Goal: Navigation & Orientation: Find specific page/section

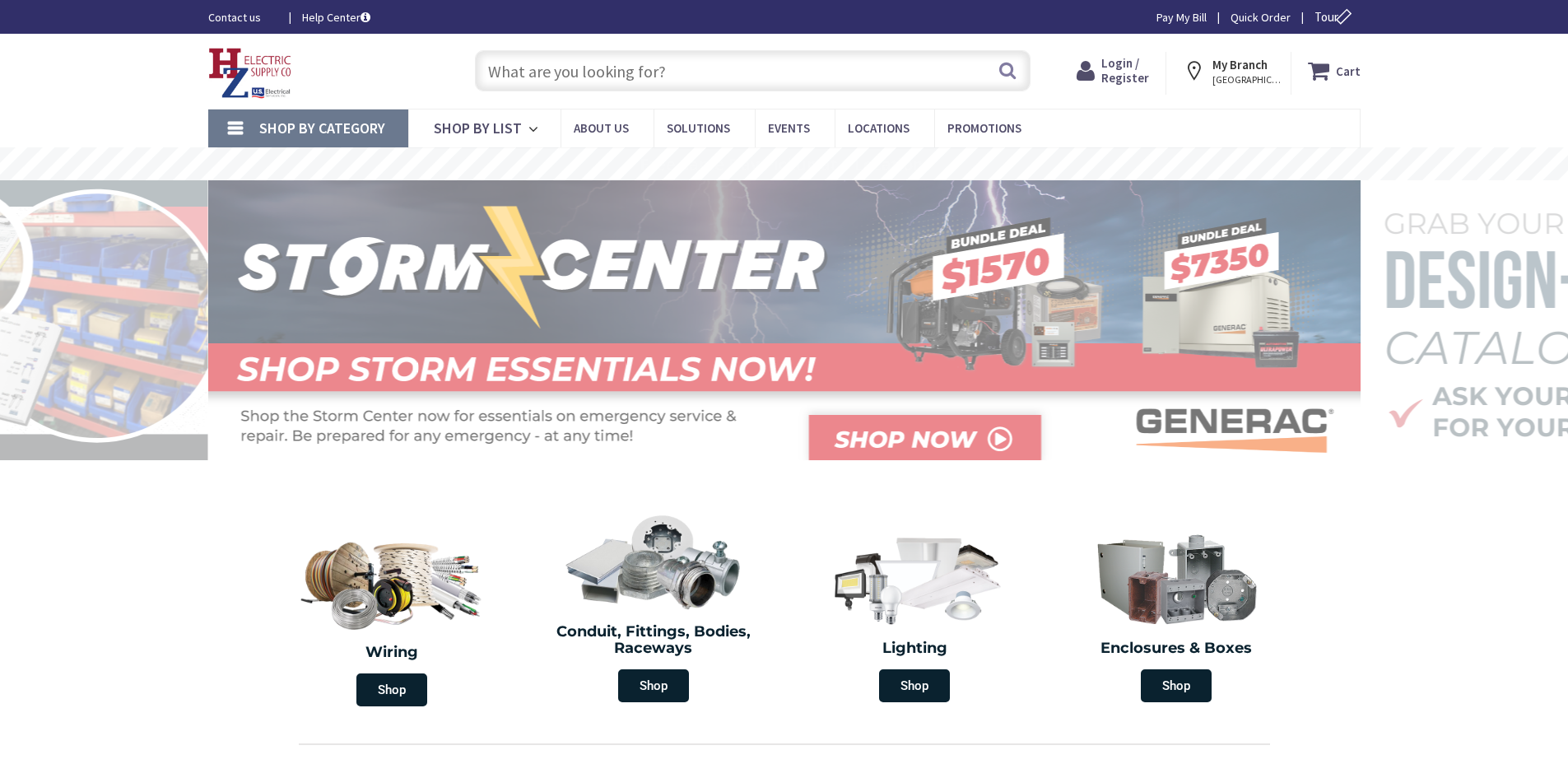
type input "[GEOGRAPHIC_DATA][STREET_ADDRESS][GEOGRAPHIC_DATA]"
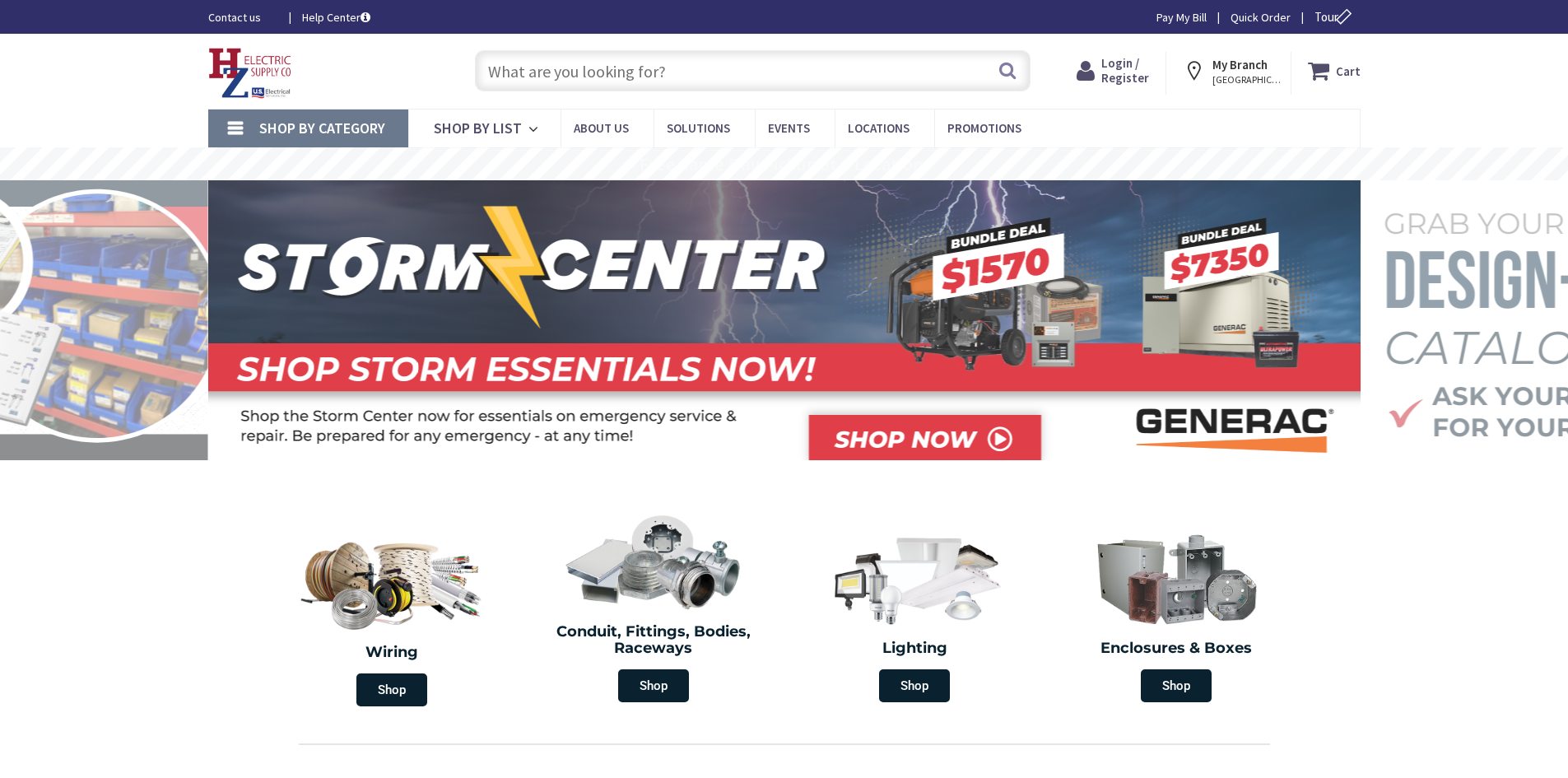
click at [1230, 87] on div "My Branch [GEOGRAPHIC_DATA], [GEOGRAPHIC_DATA] My Branch: [STREET_ADDRESS][PERS…" at bounding box center [1229, 73] width 125 height 43
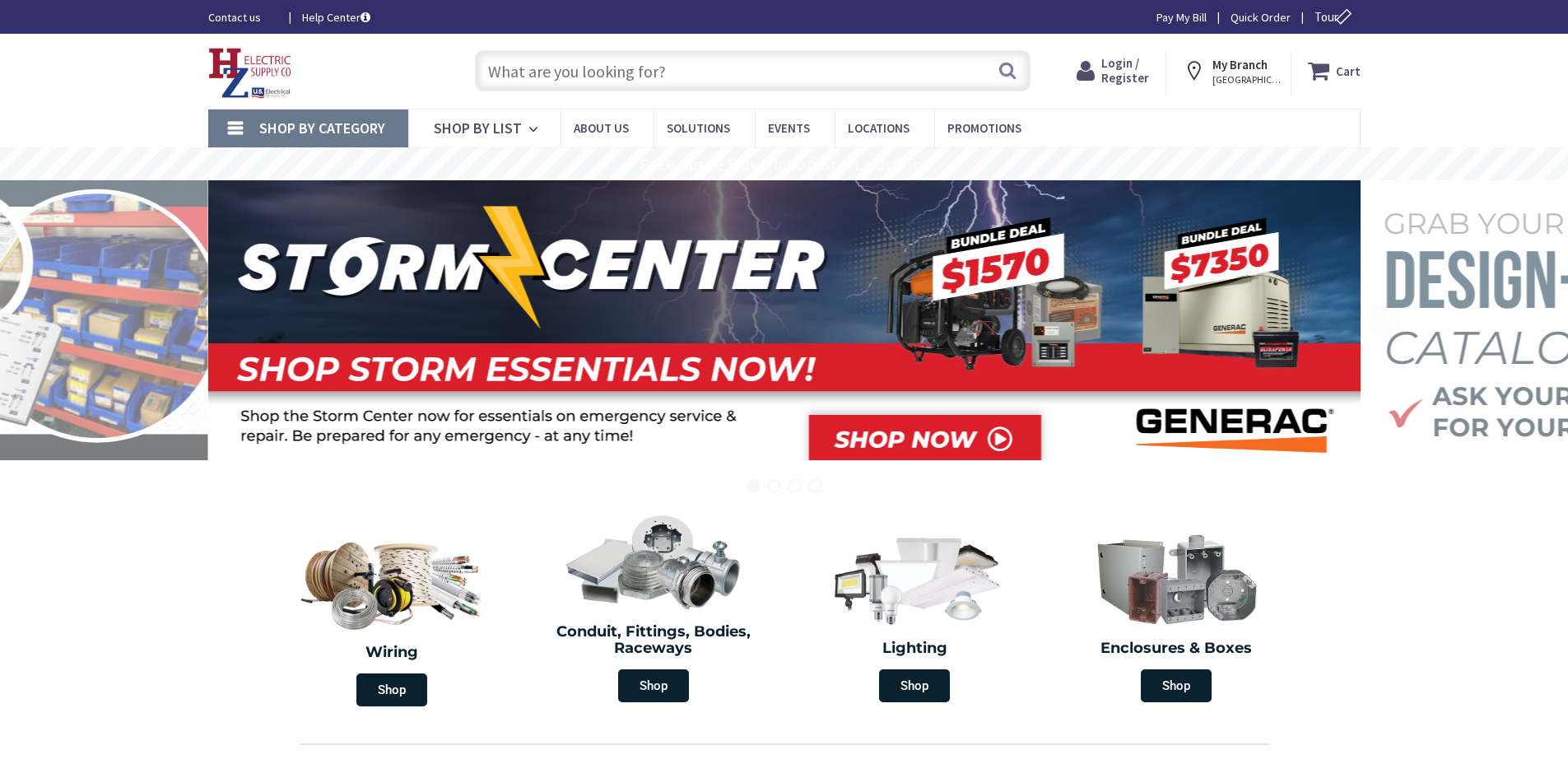
click at [1226, 74] on span "[GEOGRAPHIC_DATA], [GEOGRAPHIC_DATA]" at bounding box center [1246, 80] width 70 height 14
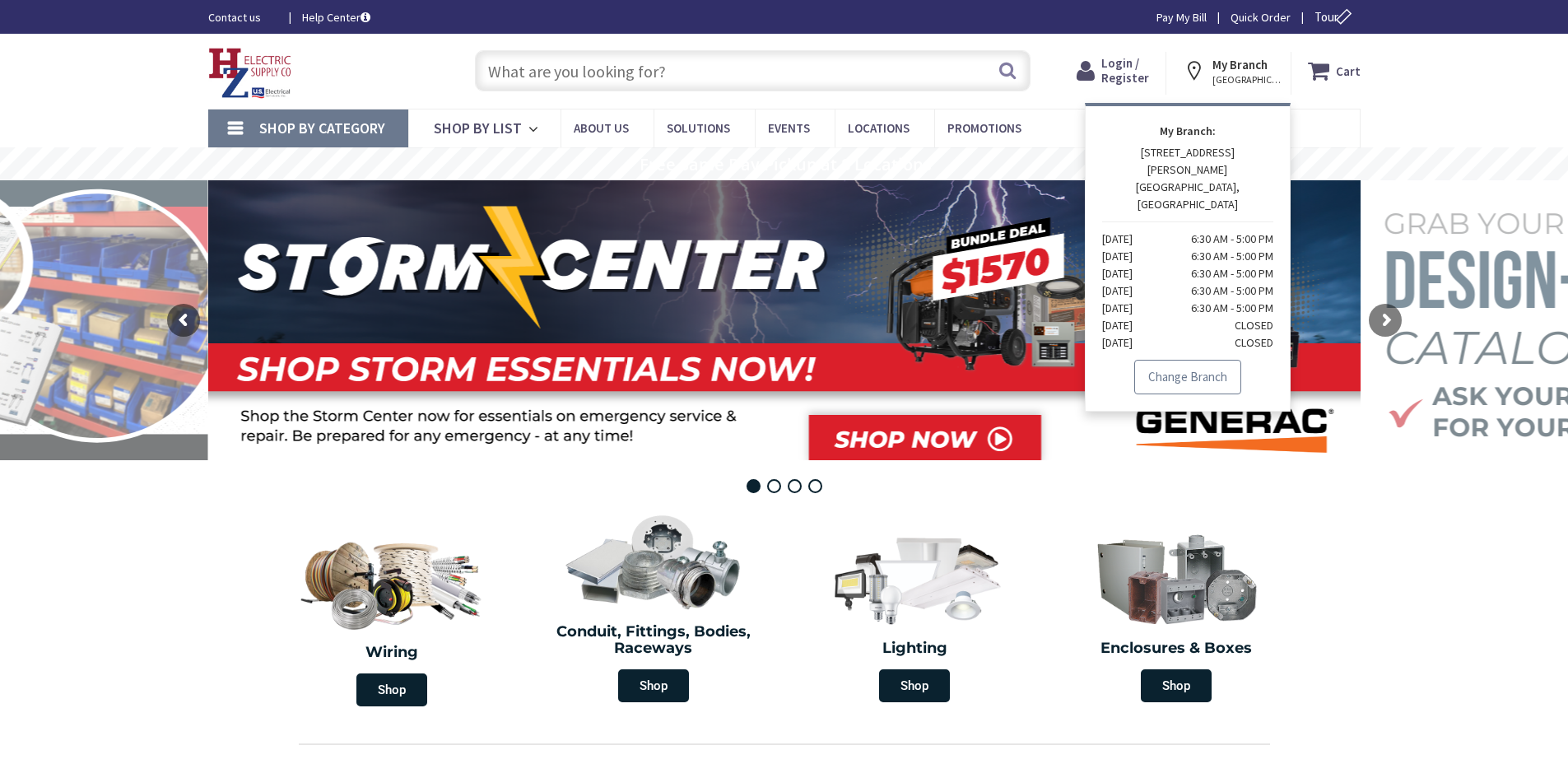
click at [1184, 360] on link "Change Branch" at bounding box center [1187, 377] width 107 height 34
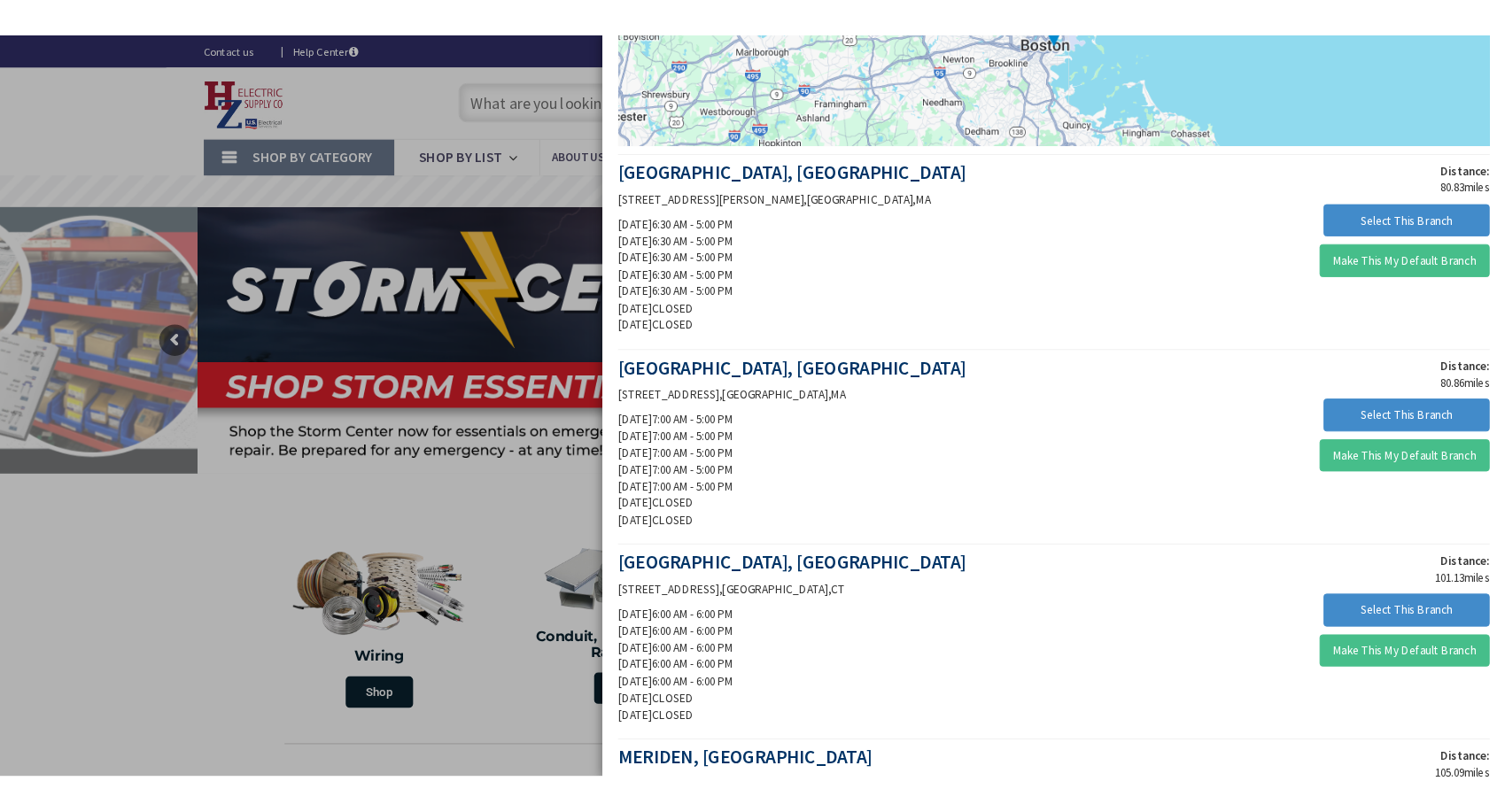
scroll to position [531, 0]
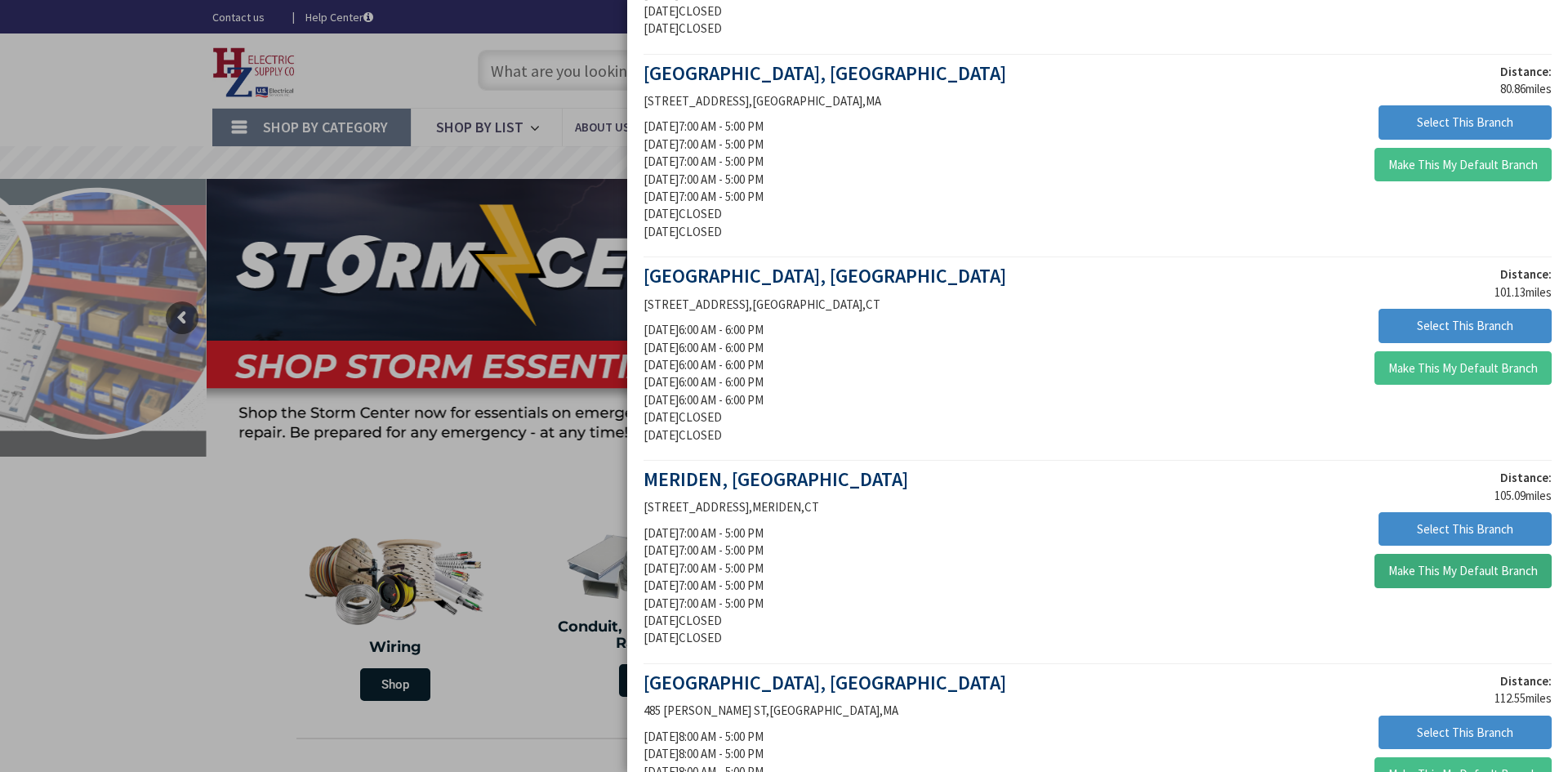
click at [1489, 566] on button "Make This My Default Branch" at bounding box center [1463, 571] width 177 height 34
